Goal: Task Accomplishment & Management: Manage account settings

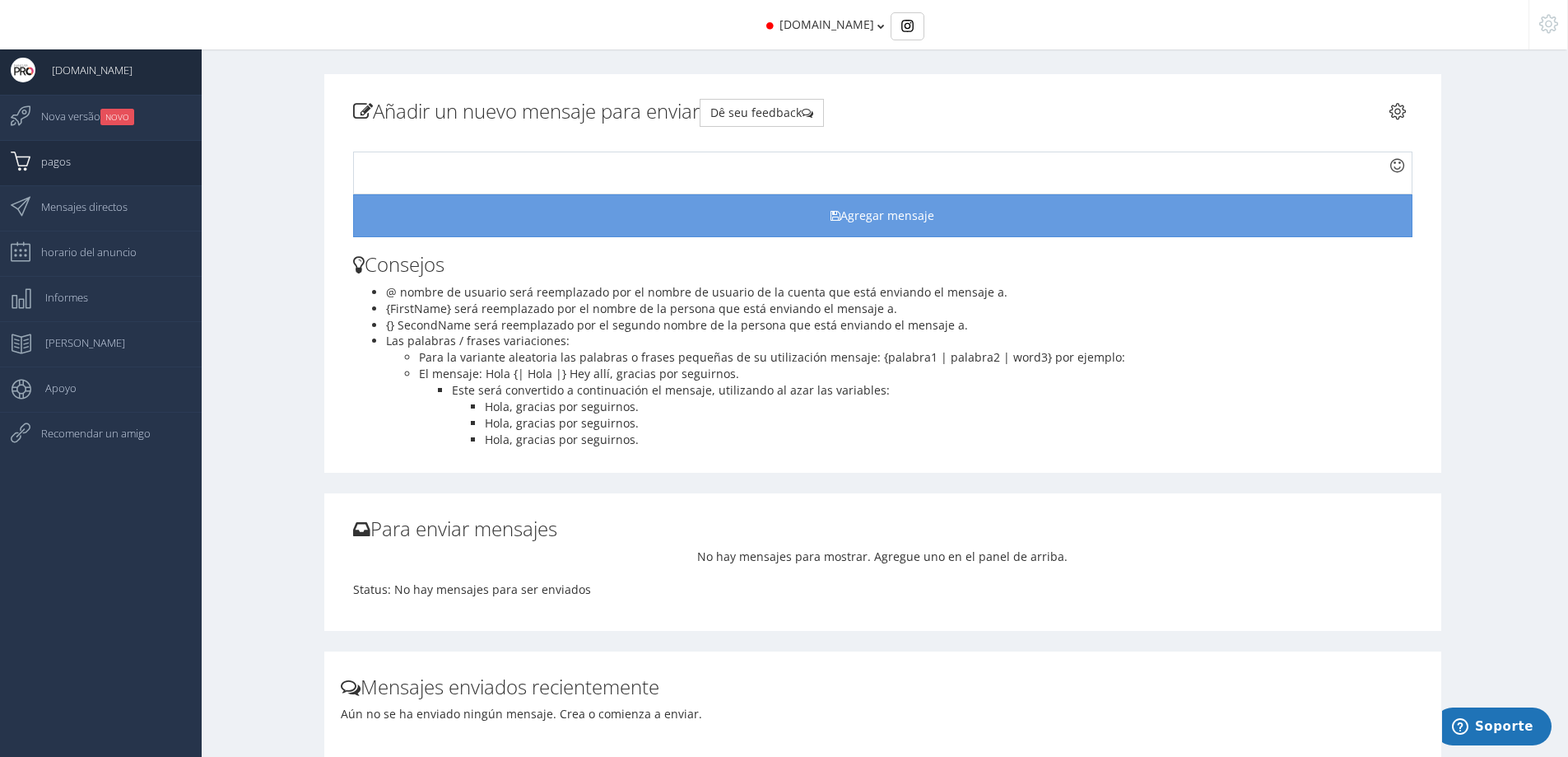
click at [114, 165] on link "pagos" at bounding box center [100, 162] width 201 height 45
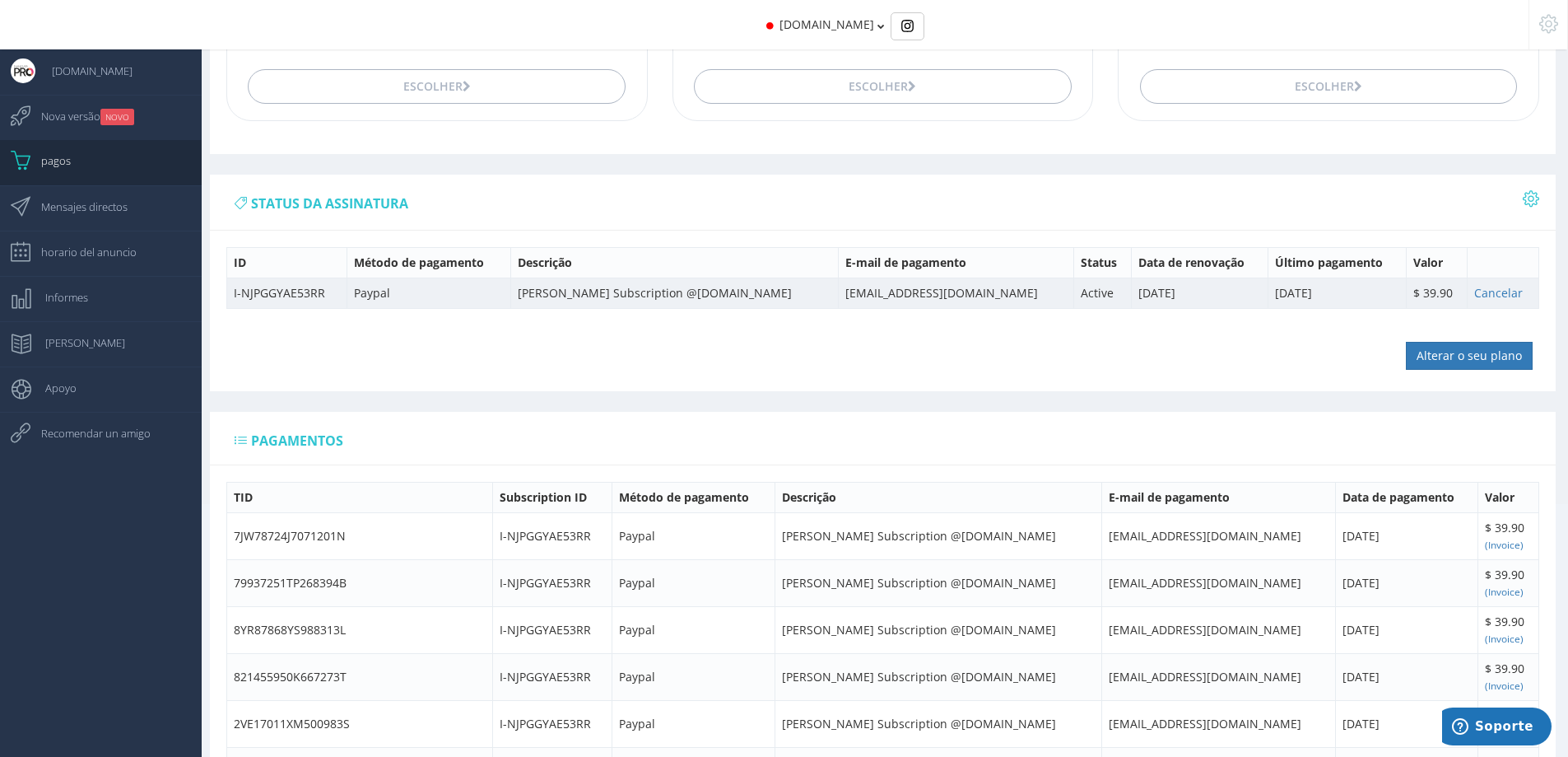
scroll to position [329, 0]
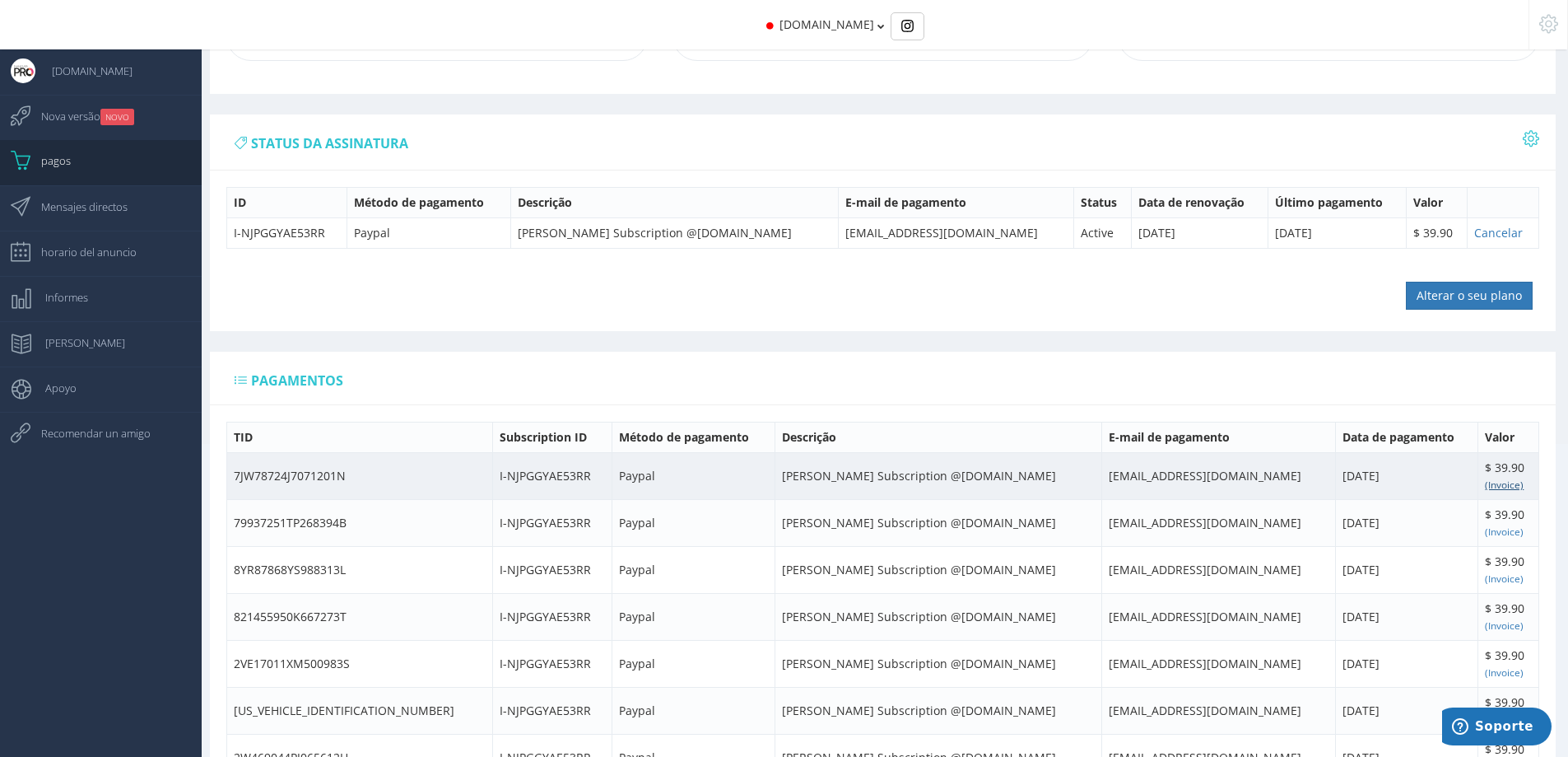
click at [1488, 481] on small "(Invoice)" at bounding box center [1505, 484] width 39 height 13
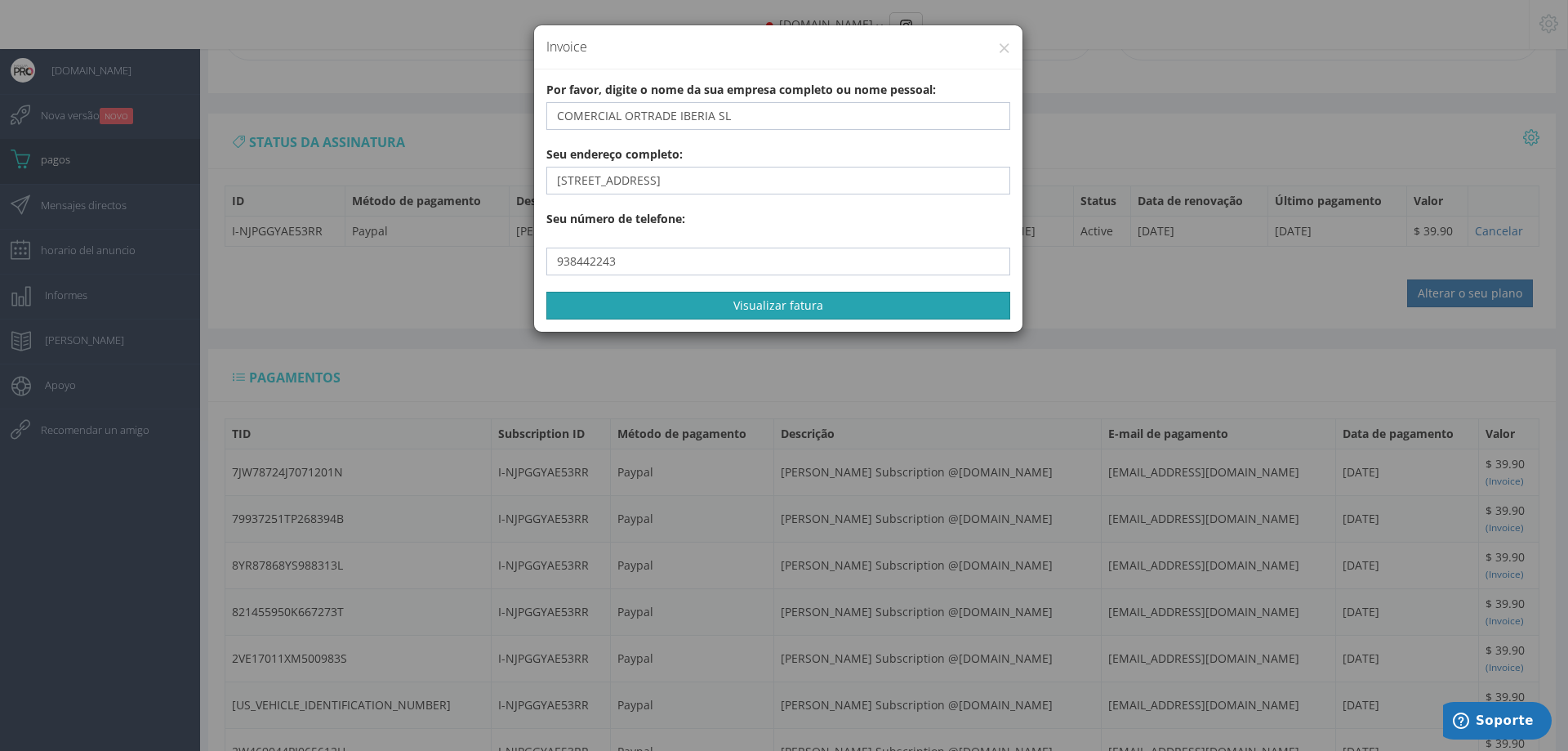
click at [691, 303] on button "Visualizar fatura" at bounding box center [778, 306] width 464 height 28
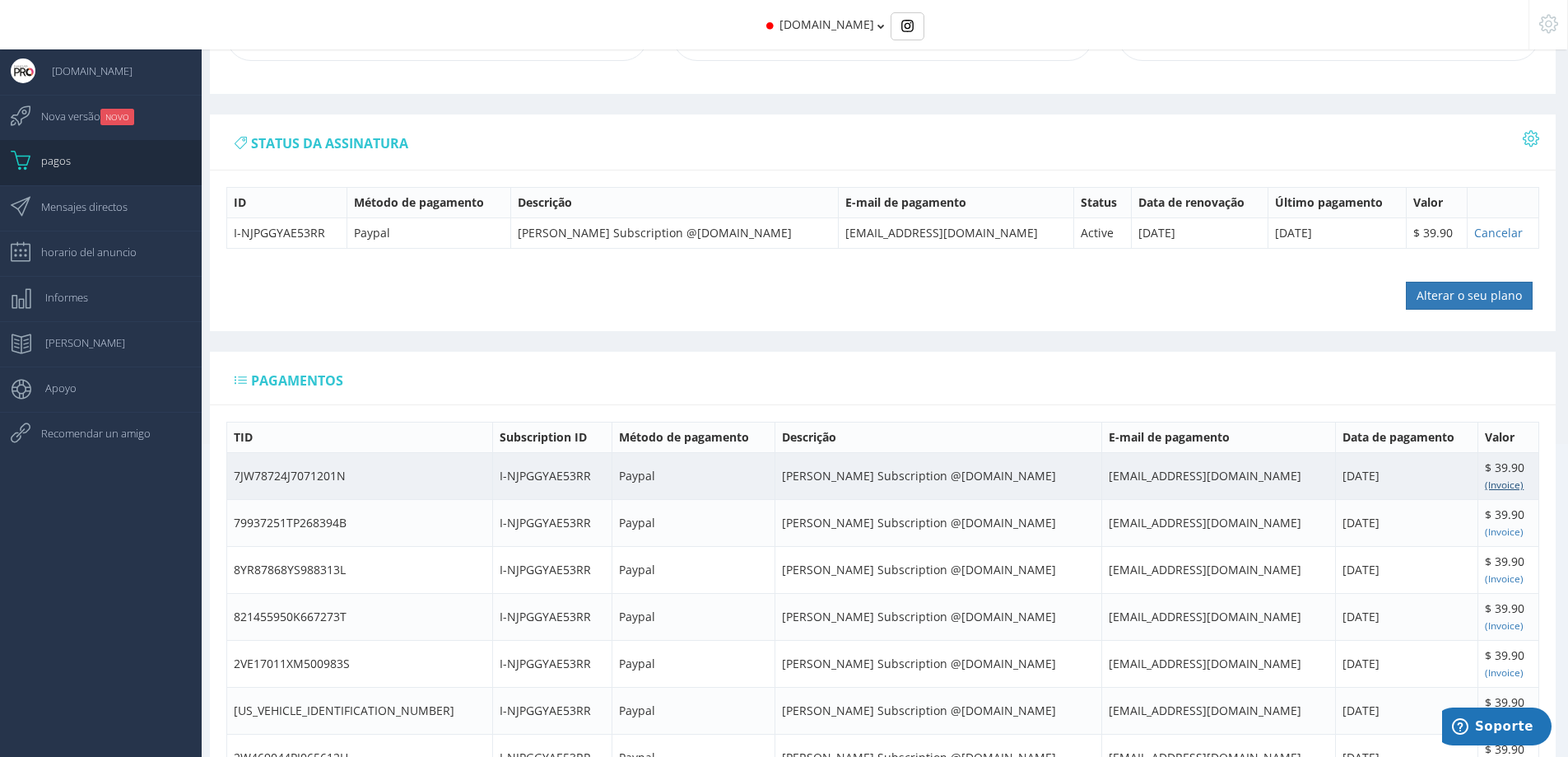
click at [1491, 489] on small "(Invoice)" at bounding box center [1505, 484] width 39 height 13
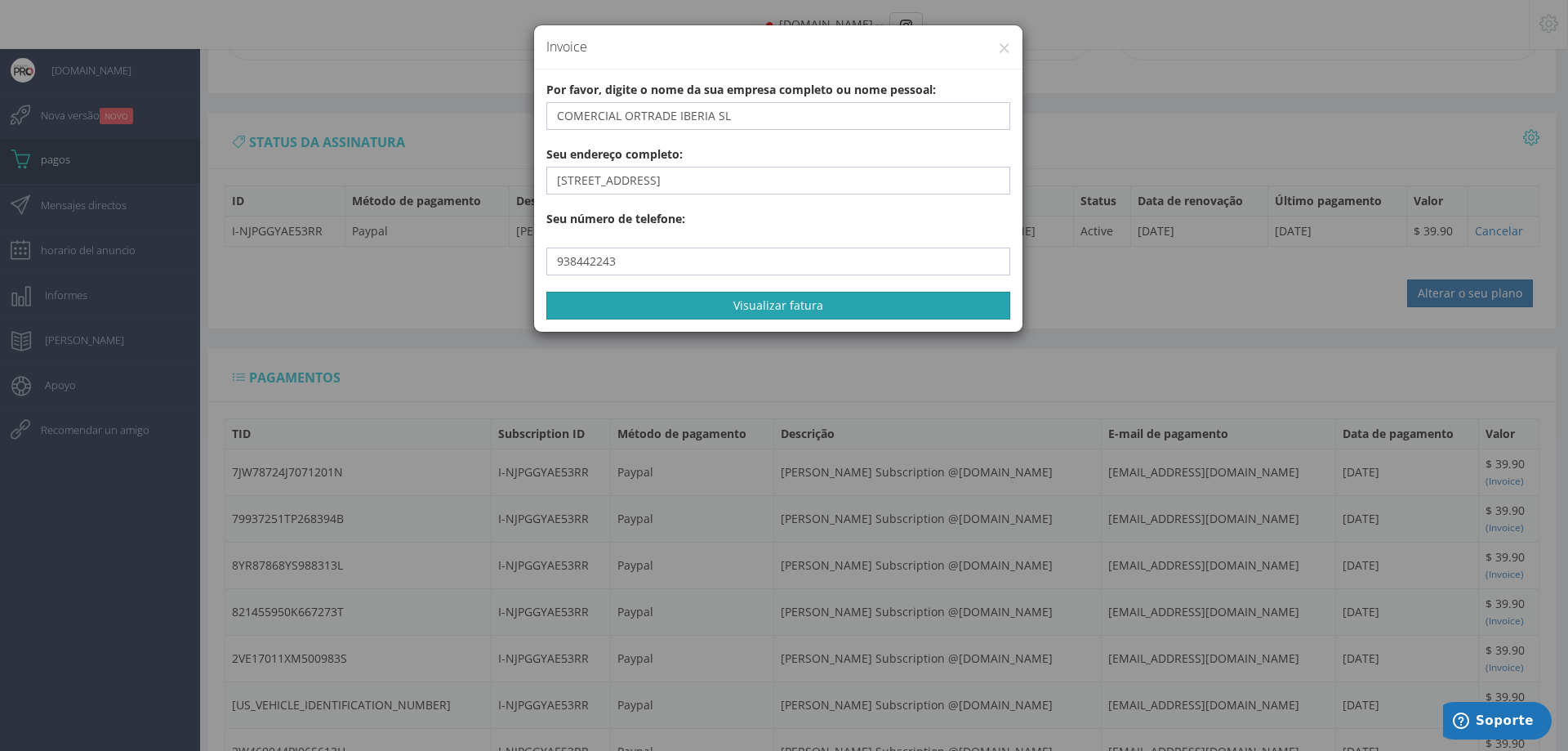
click at [781, 306] on button "Visualizar fatura" at bounding box center [778, 306] width 464 height 28
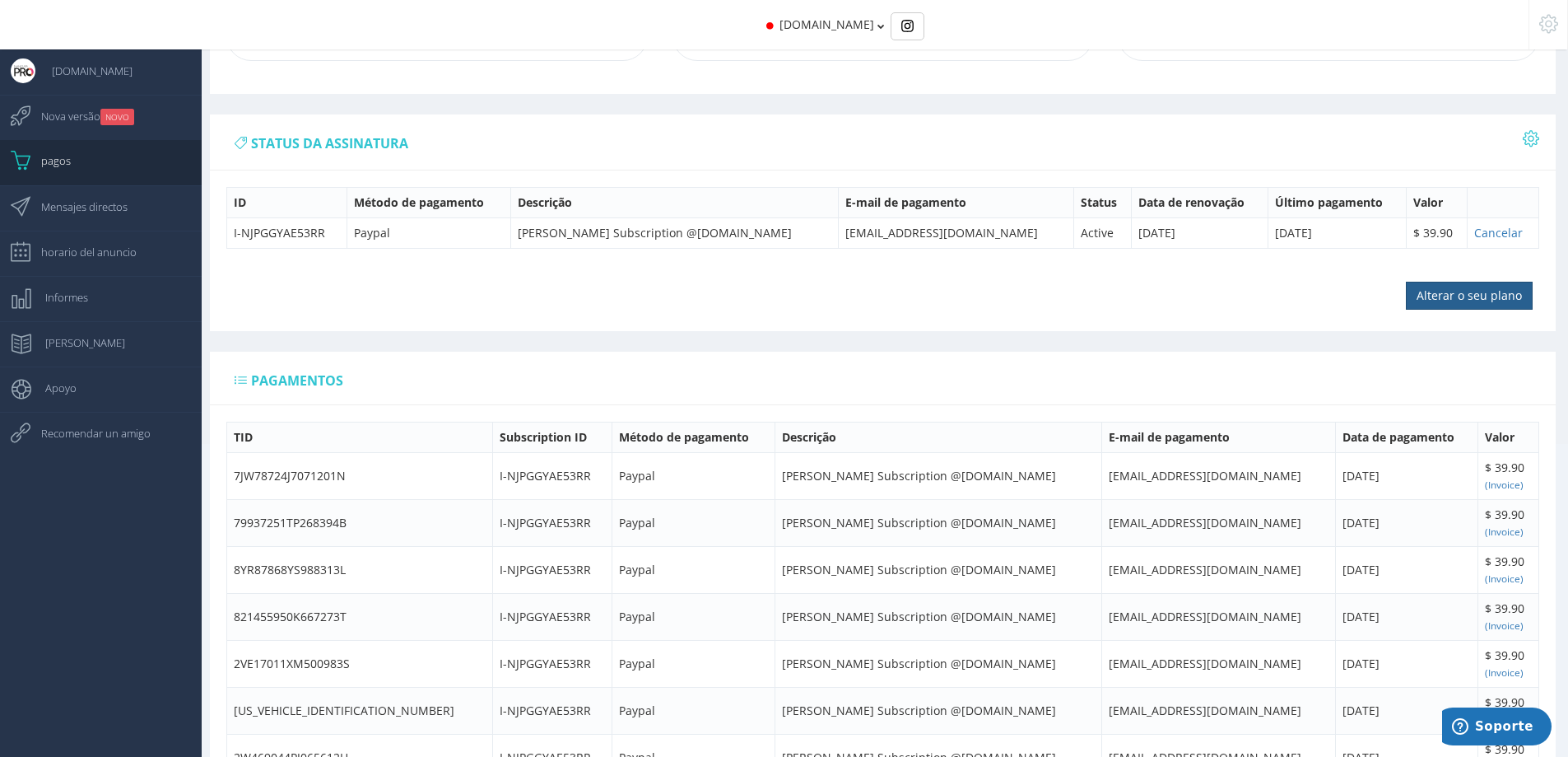
click at [1451, 296] on input "Alterar o seu plano" at bounding box center [1469, 296] width 127 height 28
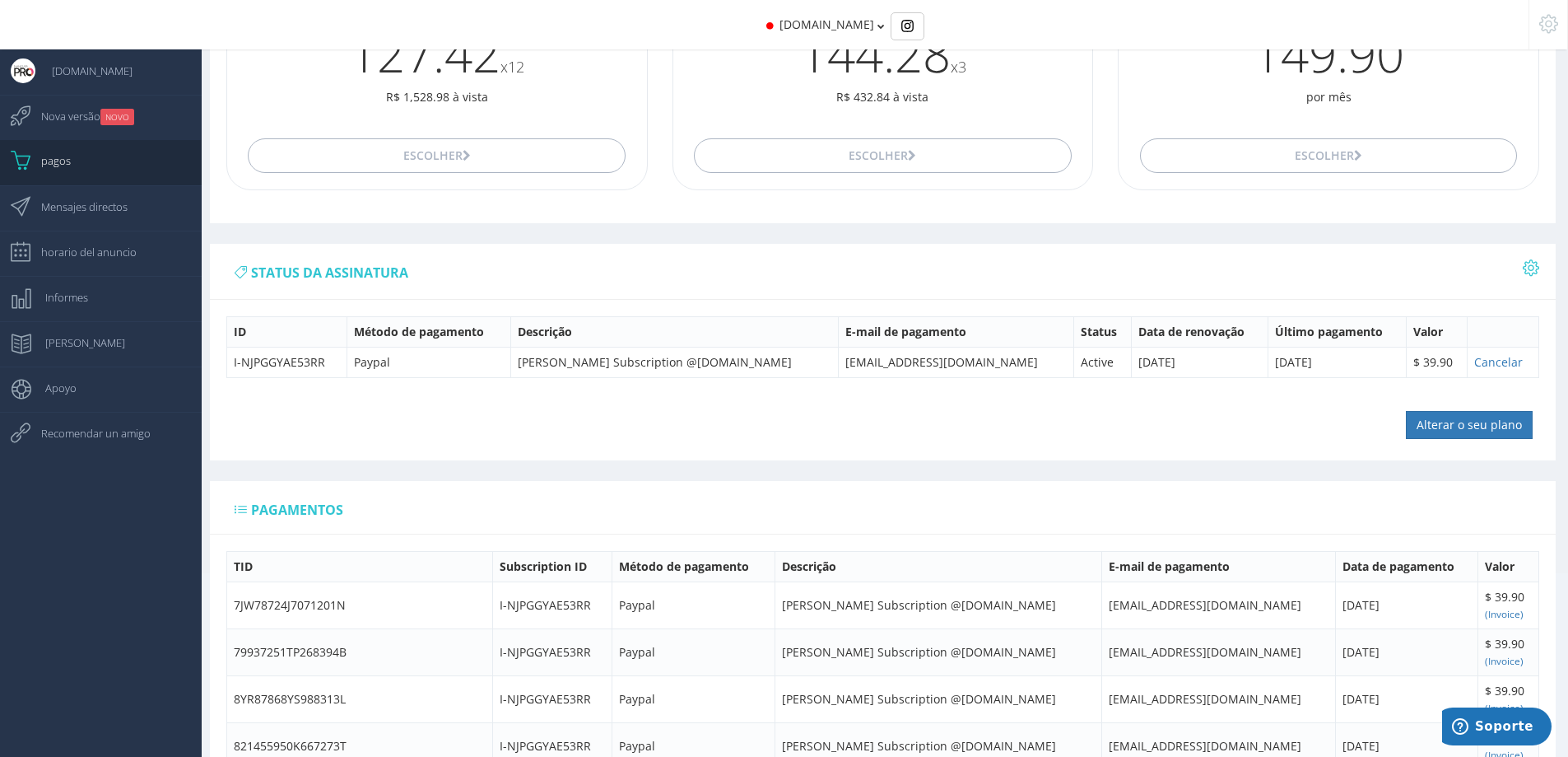
scroll to position [247, 0]
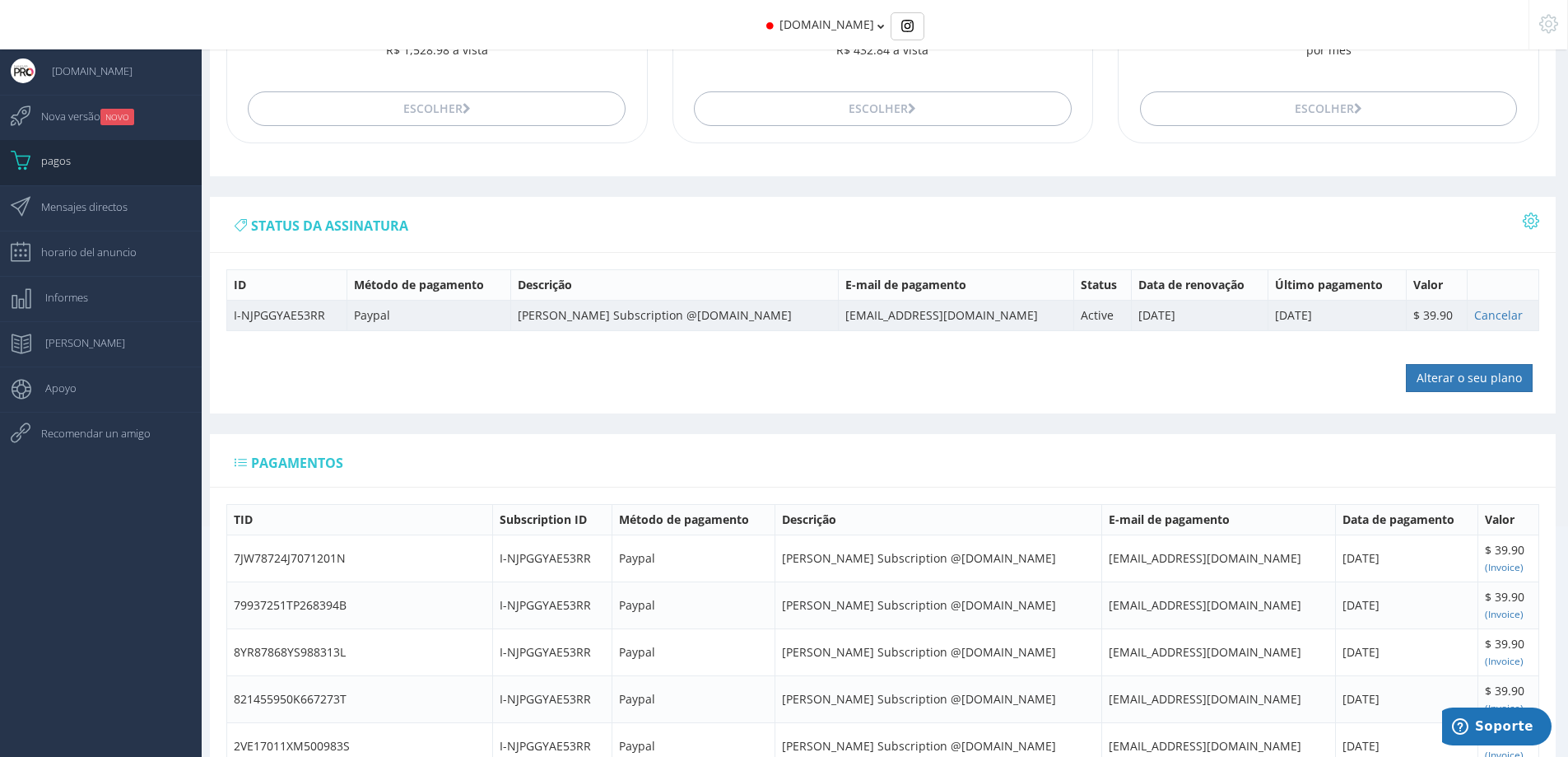
click at [1271, 324] on td "[DATE]" at bounding box center [1337, 315] width 139 height 31
click at [1366, 325] on td "[DATE]" at bounding box center [1337, 315] width 139 height 31
click at [1397, 313] on td "[DATE]" at bounding box center [1337, 315] width 139 height 31
click at [1247, 327] on td "[DATE]" at bounding box center [1199, 315] width 136 height 31
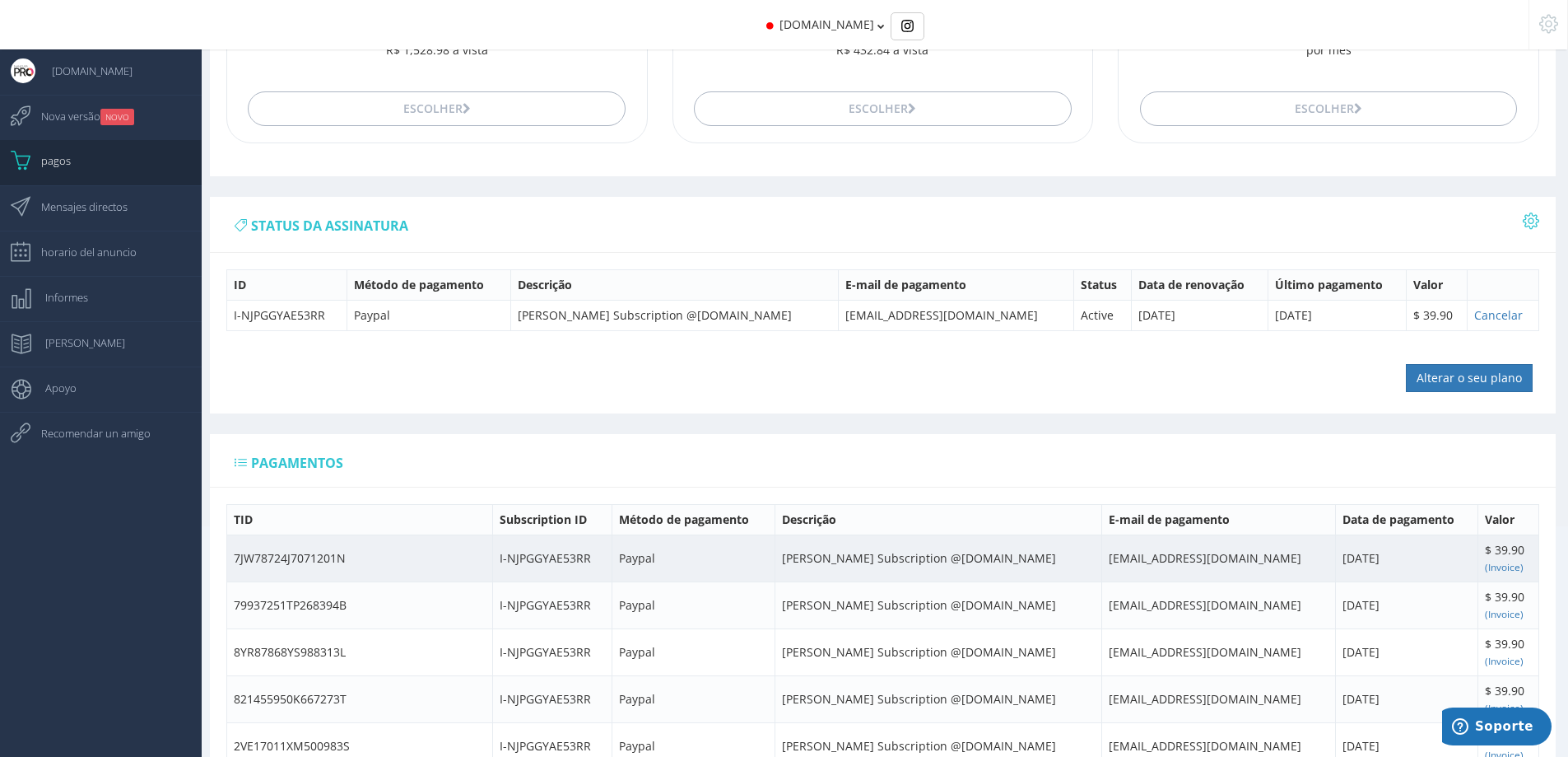
click at [1341, 573] on td "[DATE]" at bounding box center [1408, 557] width 143 height 47
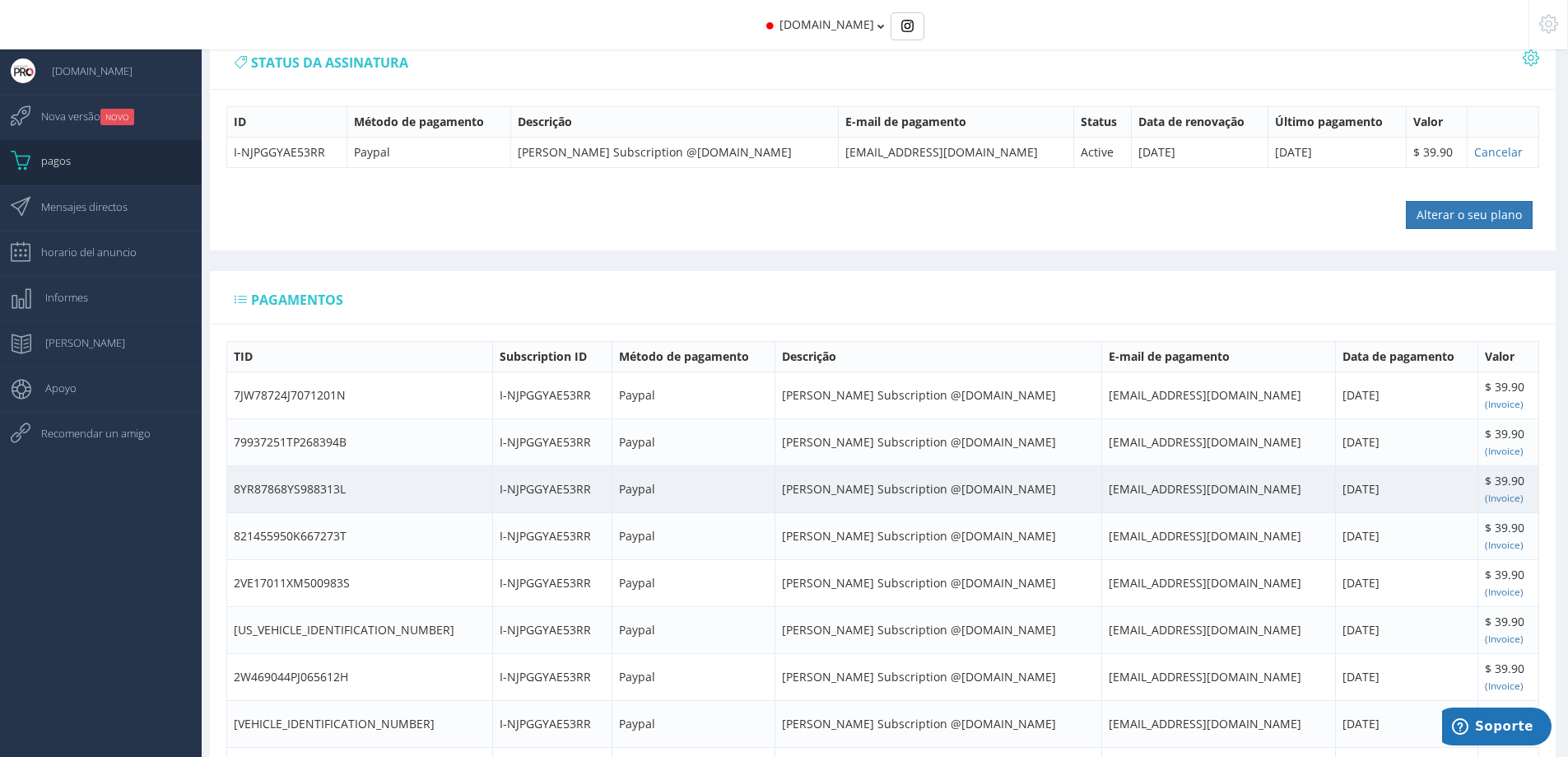
scroll to position [412, 0]
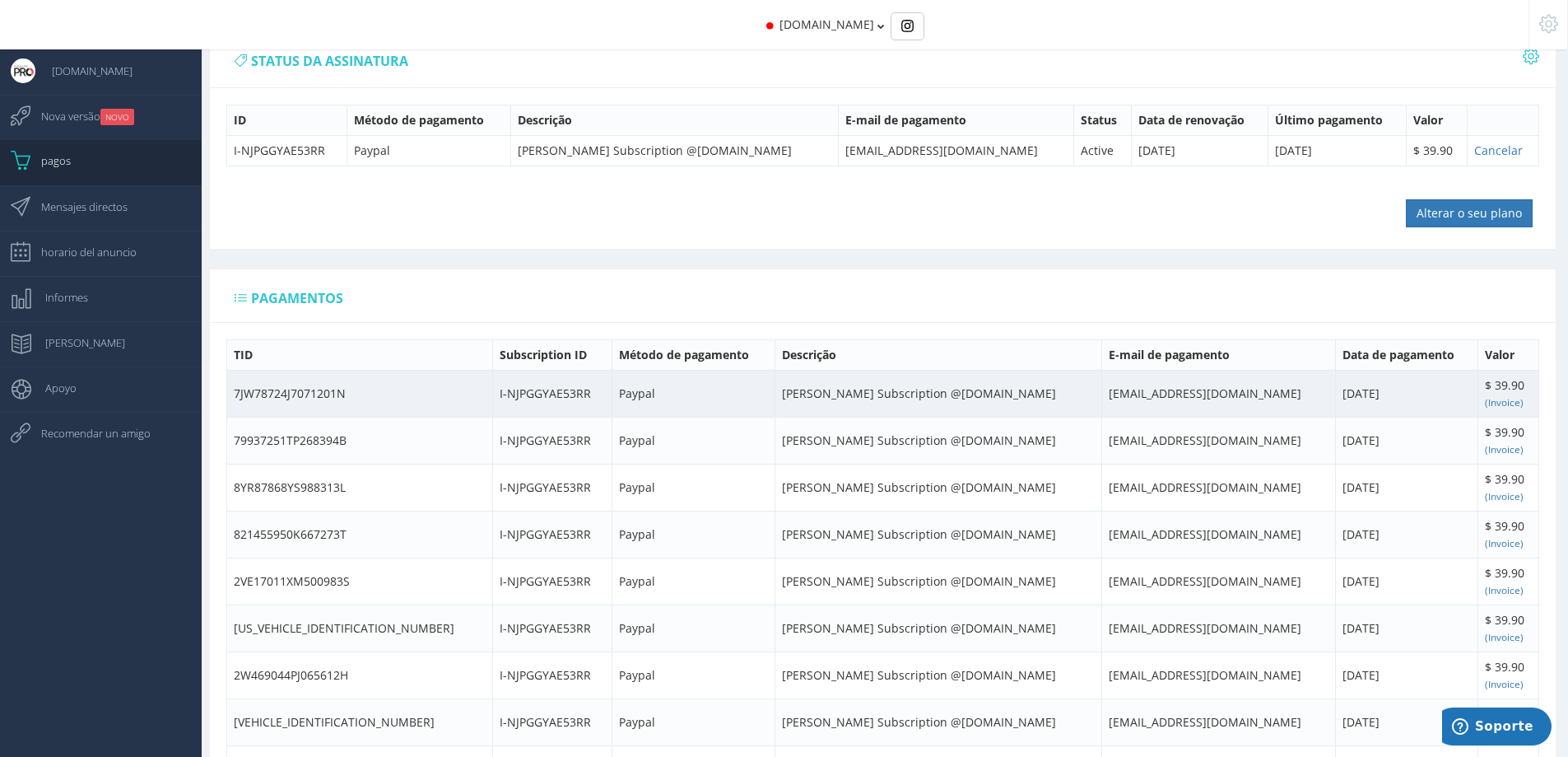
click at [1410, 401] on td "[DATE]" at bounding box center [1408, 393] width 143 height 47
